Goal: Information Seeking & Learning: Find specific fact

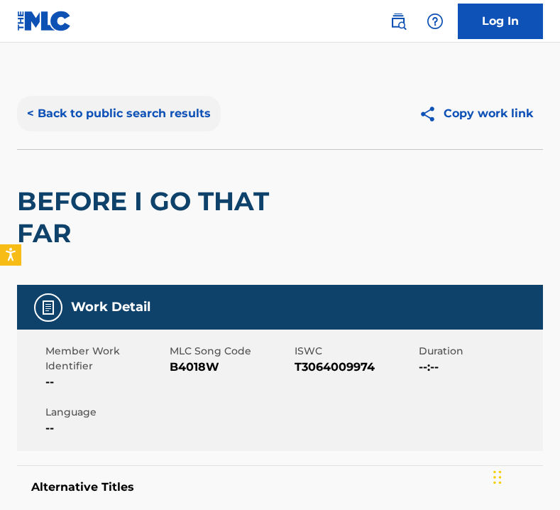
click at [157, 108] on button "< Back to public search results" at bounding box center [119, 113] width 204 height 35
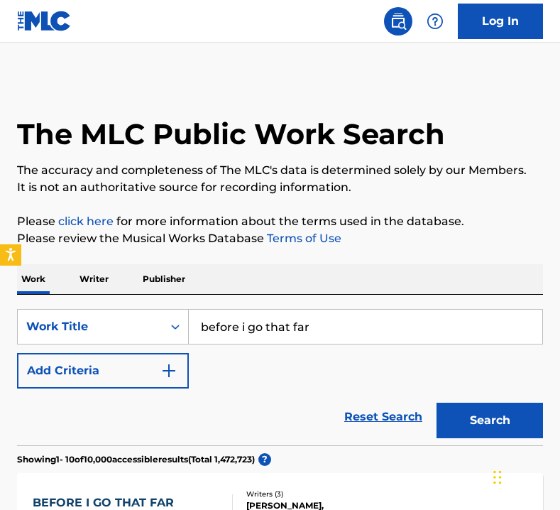
scroll to position [180, 0]
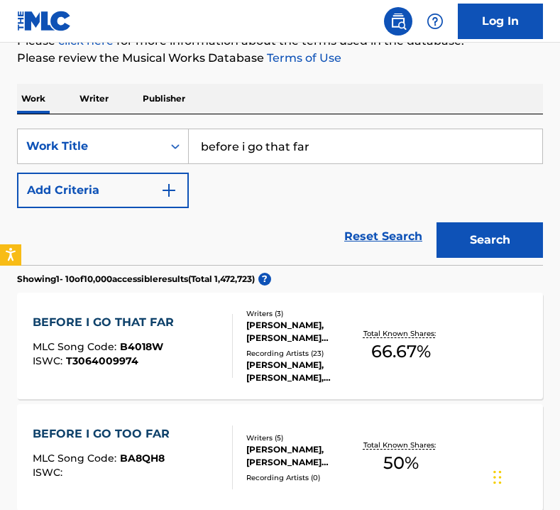
drag, startPoint x: 326, startPoint y: 149, endPoint x: 209, endPoint y: 148, distance: 116.4
click at [209, 148] on input "before i go that far" at bounding box center [366, 146] width 354 height 34
type input "biker [DEMOGRAPHIC_DATA]"
click at [437, 222] on button "Search" at bounding box center [490, 239] width 106 height 35
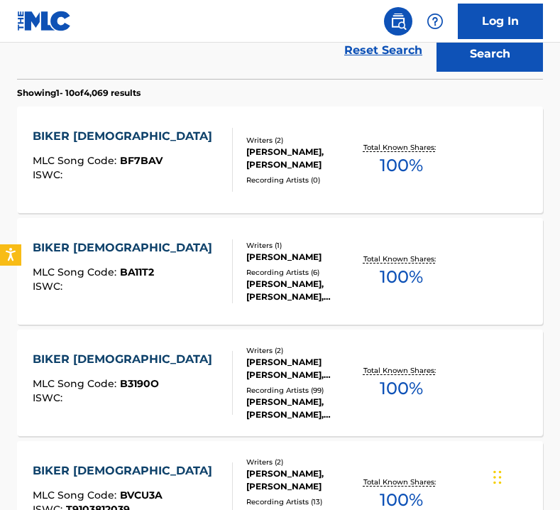
scroll to position [368, 0]
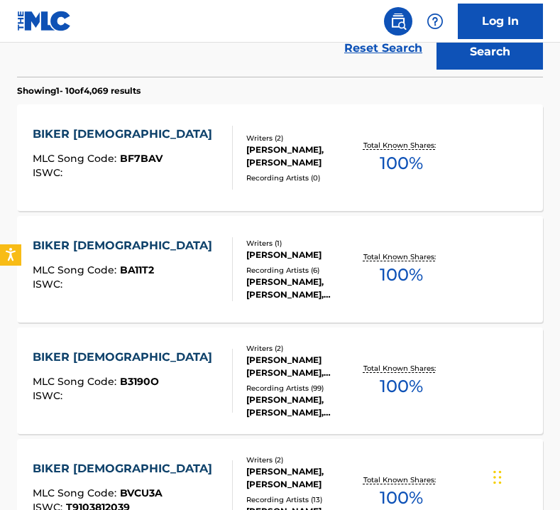
click at [101, 356] on div "BIKER [DEMOGRAPHIC_DATA]" at bounding box center [126, 357] width 187 height 17
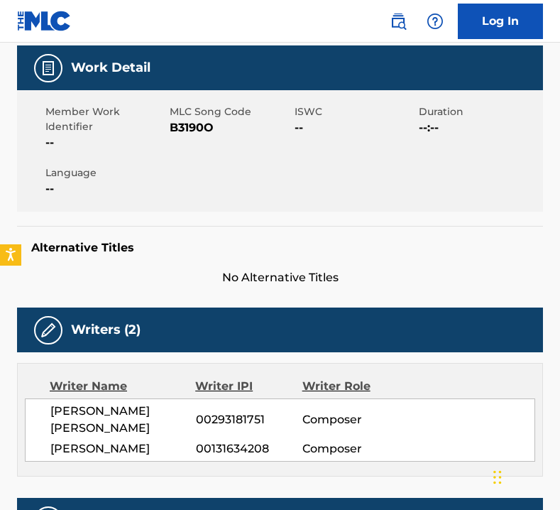
scroll to position [279, 0]
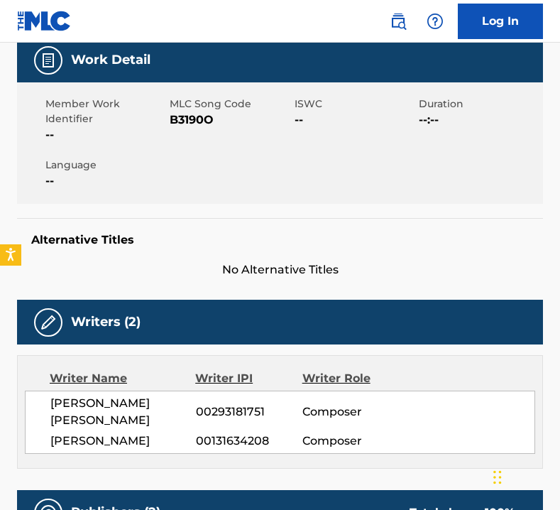
click at [191, 395] on span "[PERSON_NAME] [PERSON_NAME]" at bounding box center [123, 412] width 146 height 34
drag, startPoint x: 197, startPoint y: 338, endPoint x: 270, endPoint y: 347, distance: 73.7
click at [270, 390] on div "[PERSON_NAME] [PERSON_NAME] 00293181751 Composer [PERSON_NAME] 00131634208 Comp…" at bounding box center [280, 421] width 510 height 63
copy span "00293181751"
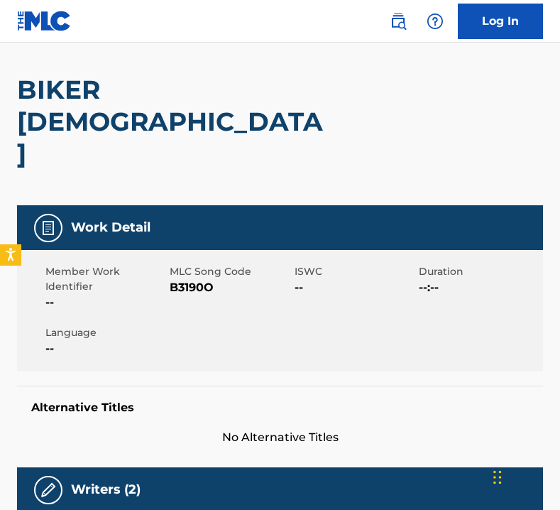
scroll to position [0, 0]
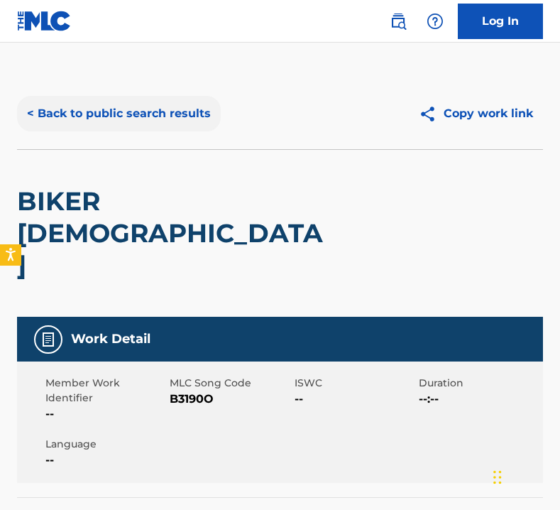
click at [139, 119] on button "< Back to public search results" at bounding box center [119, 113] width 204 height 35
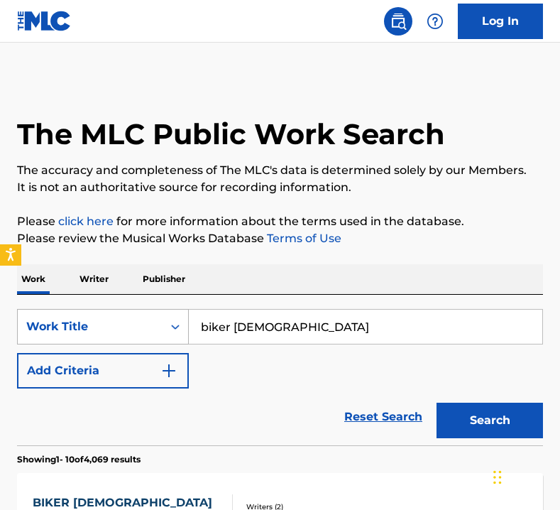
drag, startPoint x: 289, startPoint y: 327, endPoint x: 183, endPoint y: 327, distance: 105.8
click at [183, 327] on div "SearchWithCriteria53a705dc-0de3-4b32-829b-0db0922ce379 Work Title biker [DEMOGR…" at bounding box center [280, 326] width 526 height 35
type input "call it love"
click at [437, 403] on button "Search" at bounding box center [490, 420] width 106 height 35
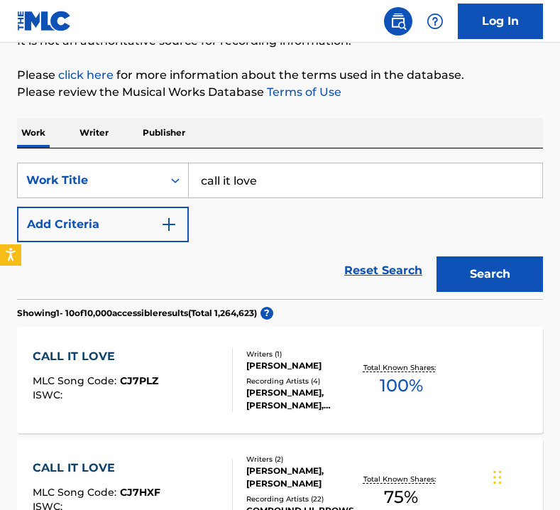
scroll to position [131, 0]
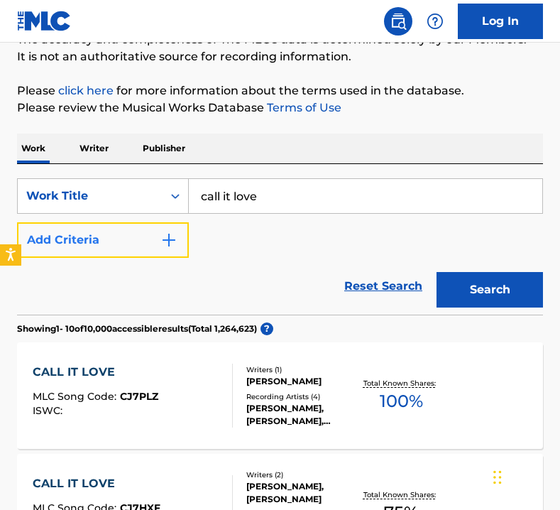
click at [163, 236] on img "Search Form" at bounding box center [168, 239] width 17 height 17
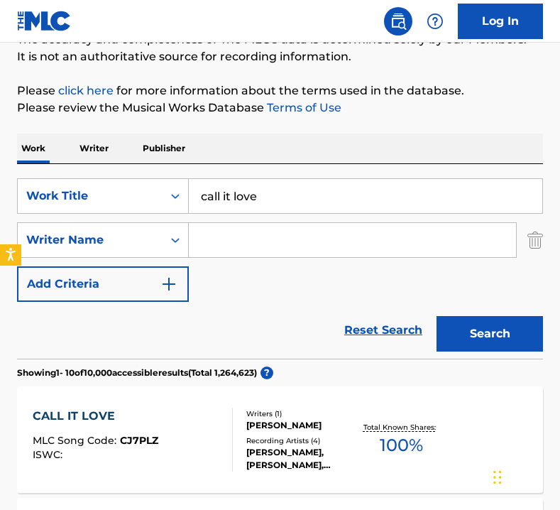
click at [295, 236] on input "Search Form" at bounding box center [352, 240] width 327 height 34
type input "[PERSON_NAME]"
click at [437, 316] on button "Search" at bounding box center [490, 333] width 106 height 35
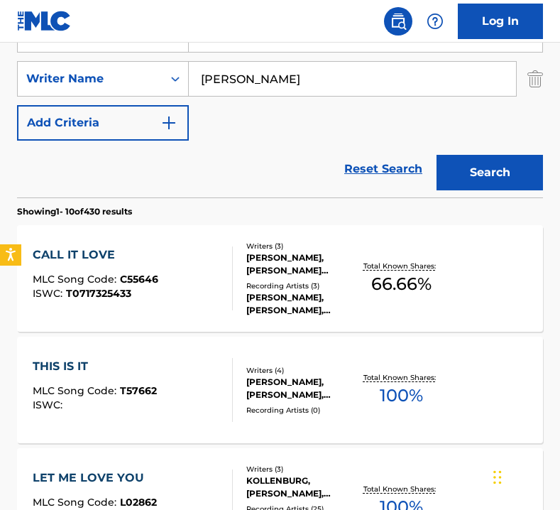
scroll to position [300, 0]
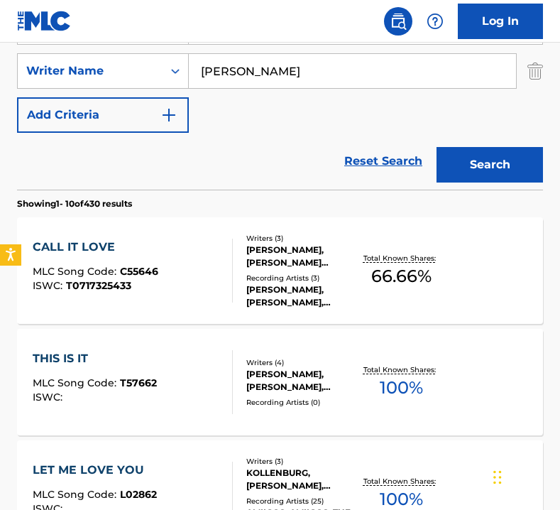
click at [72, 244] on div "CALL IT LOVE" at bounding box center [96, 247] width 126 height 17
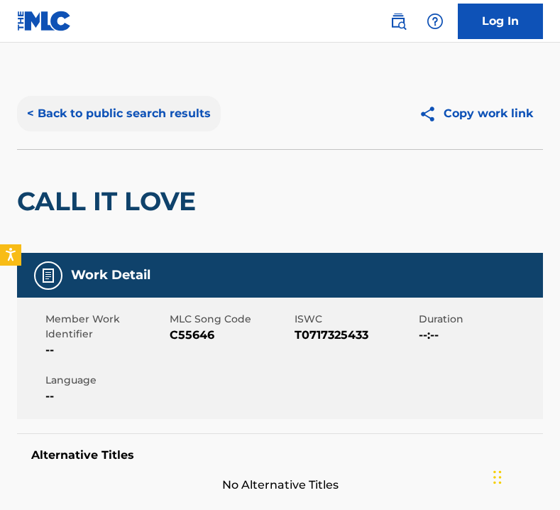
click at [160, 119] on button "< Back to public search results" at bounding box center [119, 113] width 204 height 35
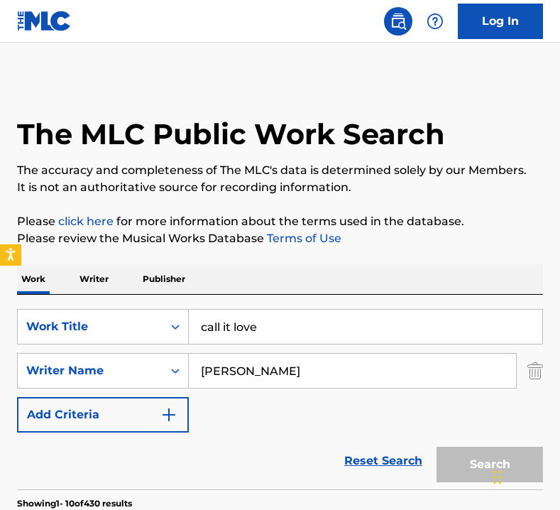
scroll to position [300, 0]
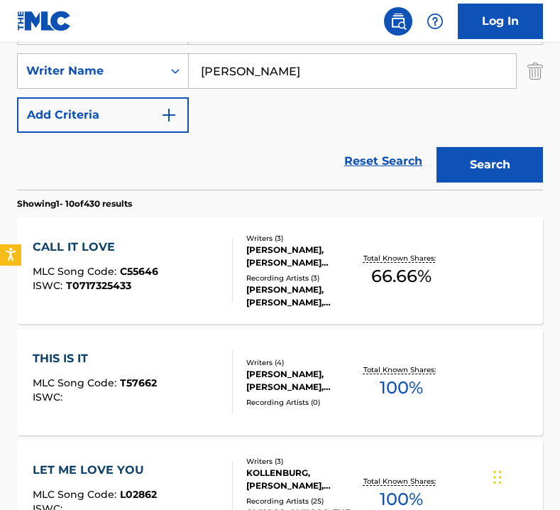
drag, startPoint x: 305, startPoint y: 81, endPoint x: 201, endPoint y: 70, distance: 104.2
click at [201, 70] on input "[PERSON_NAME]" at bounding box center [352, 71] width 327 height 34
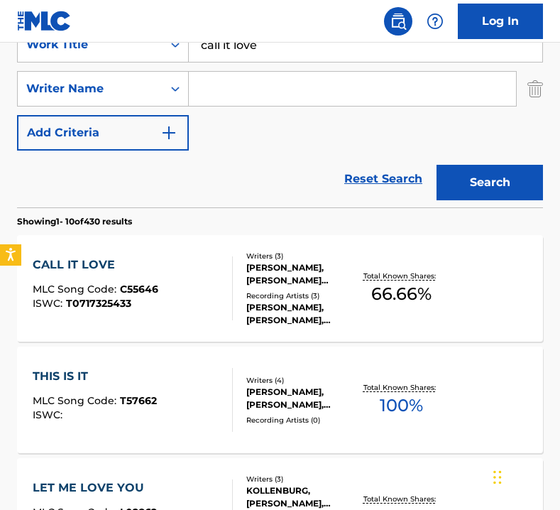
scroll to position [269, 0]
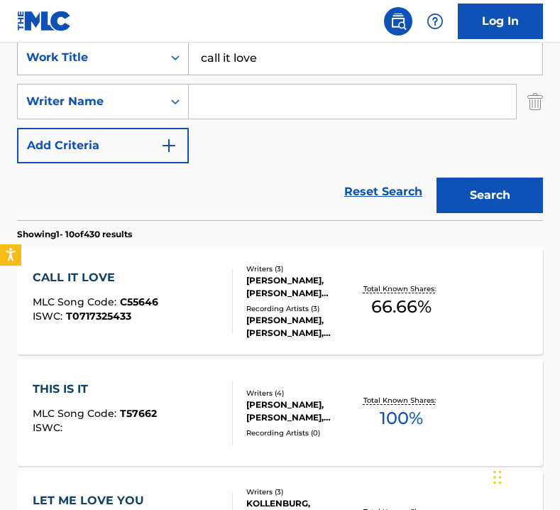
drag, startPoint x: 265, startPoint y: 53, endPoint x: 177, endPoint y: 52, distance: 87.3
click at [177, 52] on div "SearchWithCriteria53a705dc-0de3-4b32-829b-0db0922ce379 Work Title call it love" at bounding box center [280, 57] width 526 height 35
type input "the car in front of me"
click at [437, 177] on button "Search" at bounding box center [490, 194] width 106 height 35
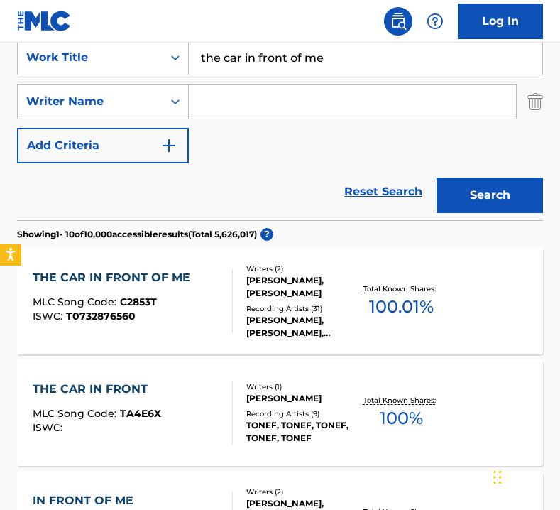
click at [111, 270] on div "THE CAR IN FRONT OF ME" at bounding box center [115, 277] width 165 height 17
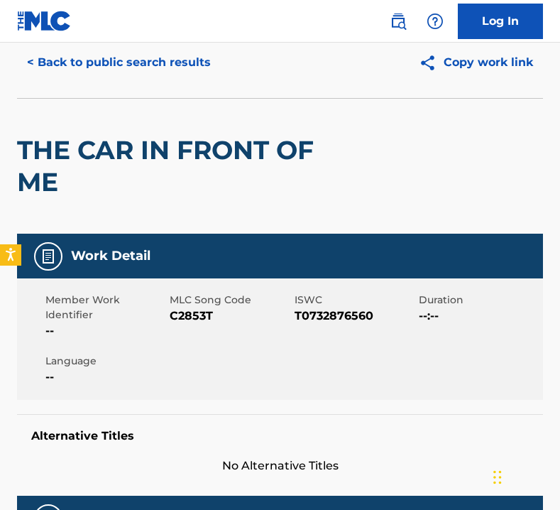
scroll to position [73, 0]
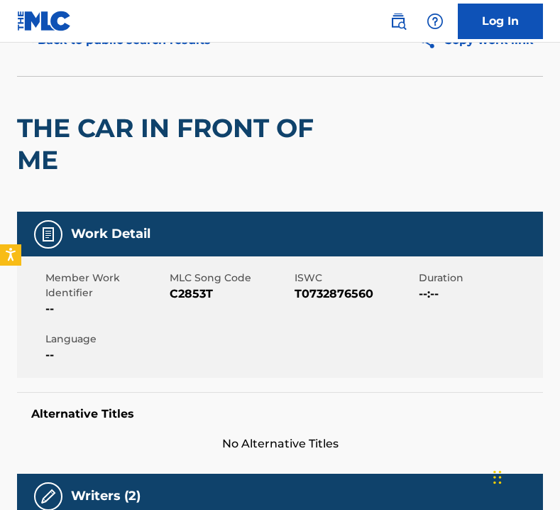
drag, startPoint x: 290, startPoint y: 291, endPoint x: 270, endPoint y: 300, distance: 22.6
click at [270, 300] on div "MLC Song Code C2853T" at bounding box center [232, 293] width 124 height 47
click at [270, 300] on span "C2853T" at bounding box center [230, 293] width 121 height 17
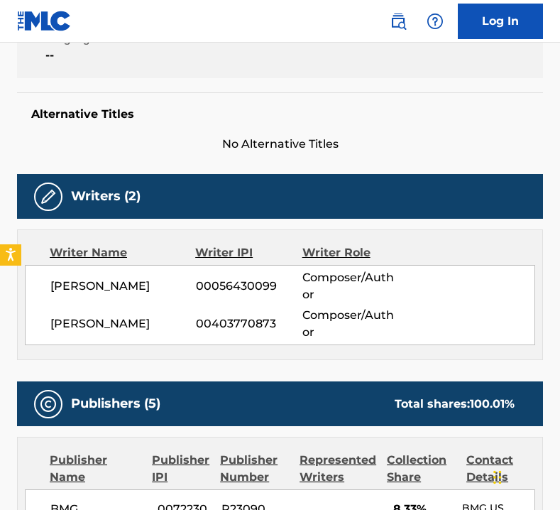
scroll to position [377, 0]
